Goal: Transaction & Acquisition: Purchase product/service

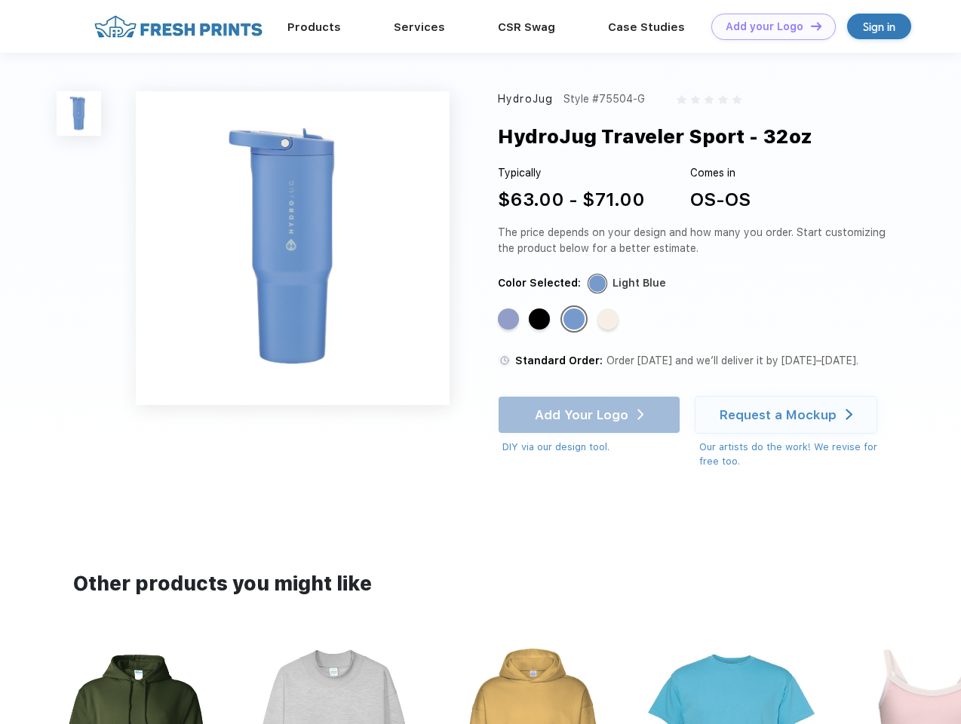
click at [768, 26] on link "Add your Logo Design Tool" at bounding box center [774, 27] width 125 height 26
click at [0, 0] on div "Design Tool" at bounding box center [0, 0] width 0 height 0
click at [810, 26] on link "Add your Logo Design Tool" at bounding box center [774, 27] width 125 height 26
click at [79, 113] on img at bounding box center [79, 113] width 45 height 45
click at [510, 320] on div "Standard Color" at bounding box center [508, 319] width 21 height 21
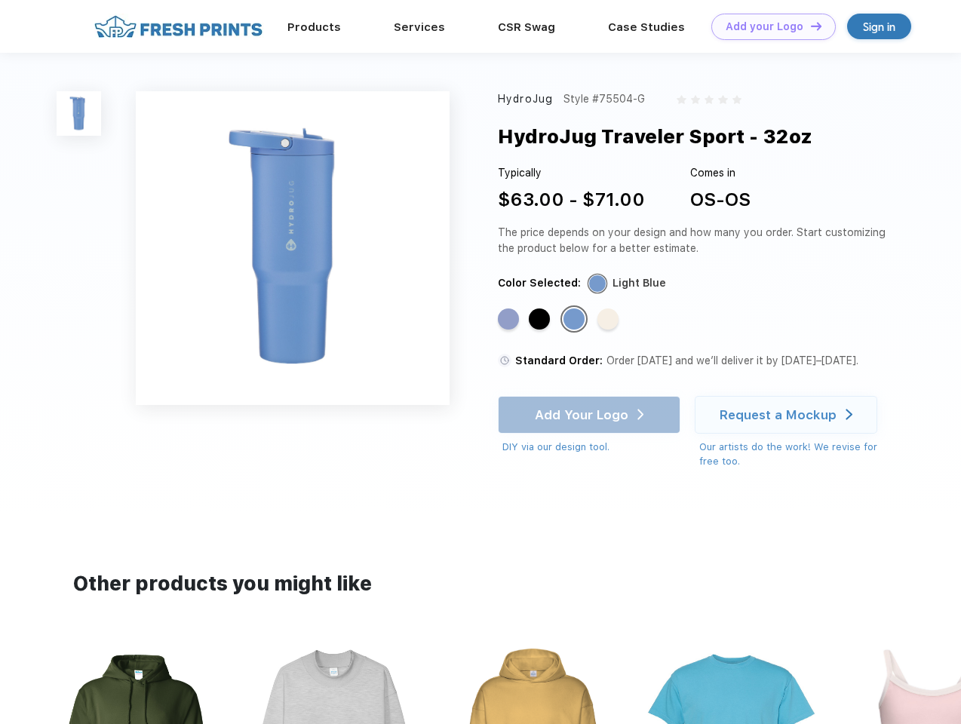
click at [541, 320] on div "Standard Color" at bounding box center [539, 319] width 21 height 21
click at [576, 320] on div "Standard Color" at bounding box center [574, 319] width 21 height 21
click at [610, 320] on div "Standard Color" at bounding box center [608, 319] width 21 height 21
click at [591, 415] on div "Add Your Logo DIY via our design tool. Ah shoot! This product isn't up in our d…" at bounding box center [589, 425] width 183 height 59
click at [789, 415] on div "Request a Mockup" at bounding box center [778, 414] width 117 height 15
